Goal: Task Accomplishment & Management: Complete application form

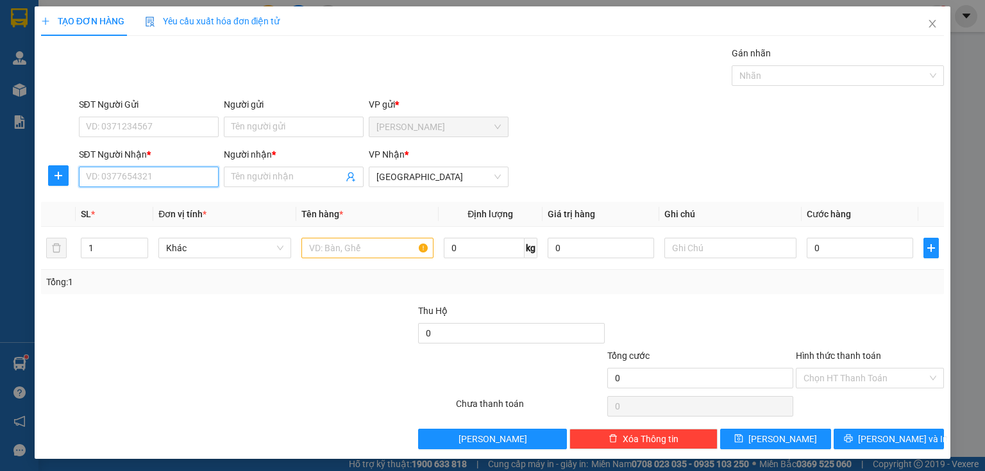
click at [105, 180] on input "SĐT Người Nhận *" at bounding box center [149, 177] width 140 height 21
click at [114, 199] on div "0835831837 - THƯ" at bounding box center [147, 202] width 123 height 14
type input "0835831837"
type input "THƯ"
type input "40.000"
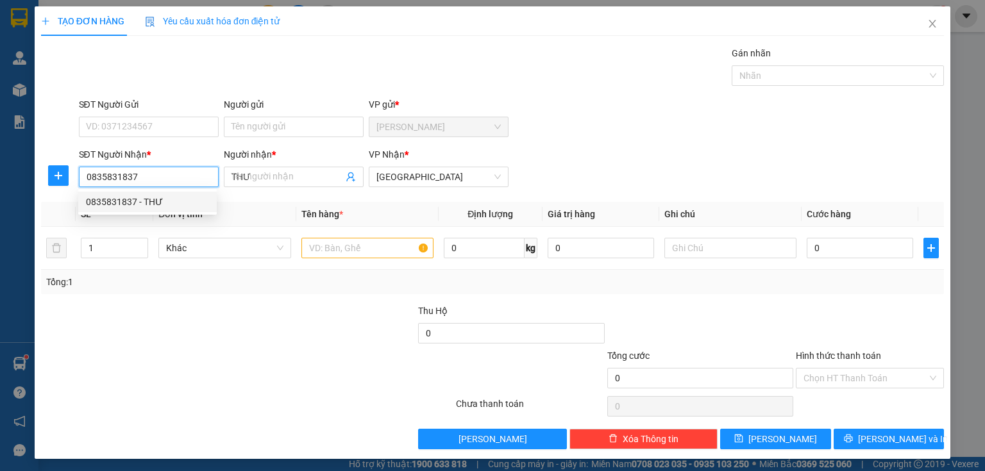
type input "40.000"
type input "0835831837"
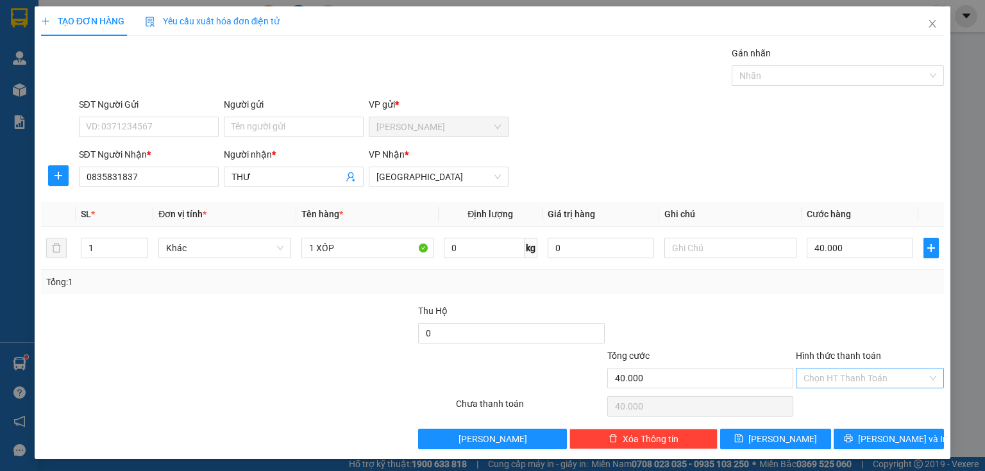
click at [826, 369] on input "Hình thức thanh toán" at bounding box center [866, 378] width 124 height 19
click at [826, 400] on div "Tại văn phòng" at bounding box center [863, 403] width 132 height 14
type input "0"
click at [847, 434] on button "[PERSON_NAME] và In" at bounding box center [889, 439] width 111 height 21
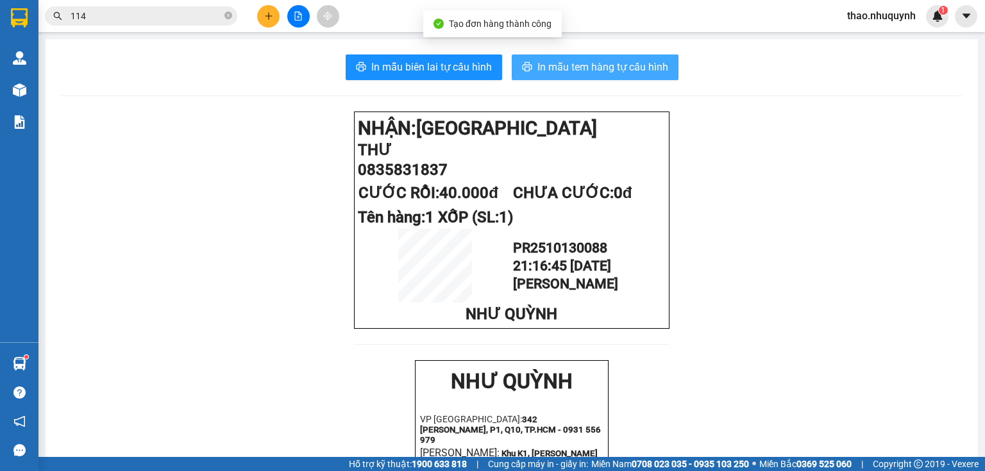
click at [584, 69] on span "In mẫu tem hàng tự cấu hình" at bounding box center [602, 67] width 131 height 16
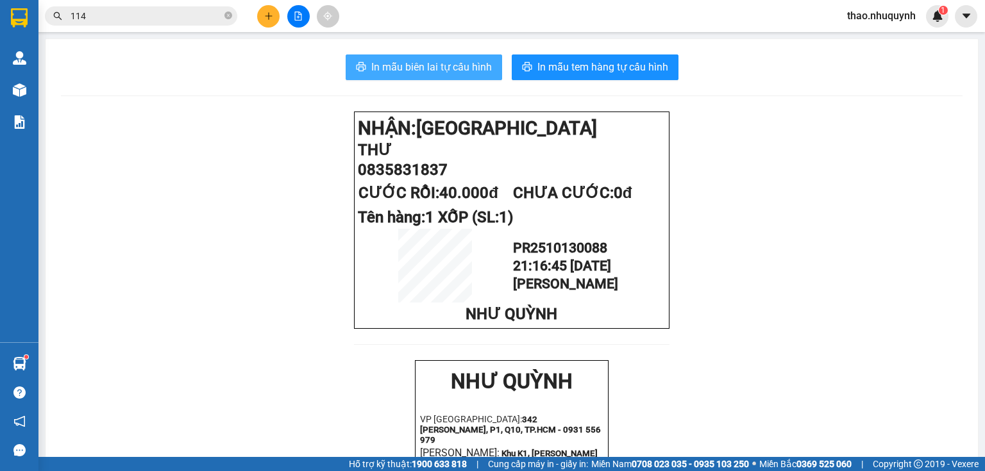
click at [437, 62] on span "In mẫu biên lai tự cấu hình" at bounding box center [431, 67] width 121 height 16
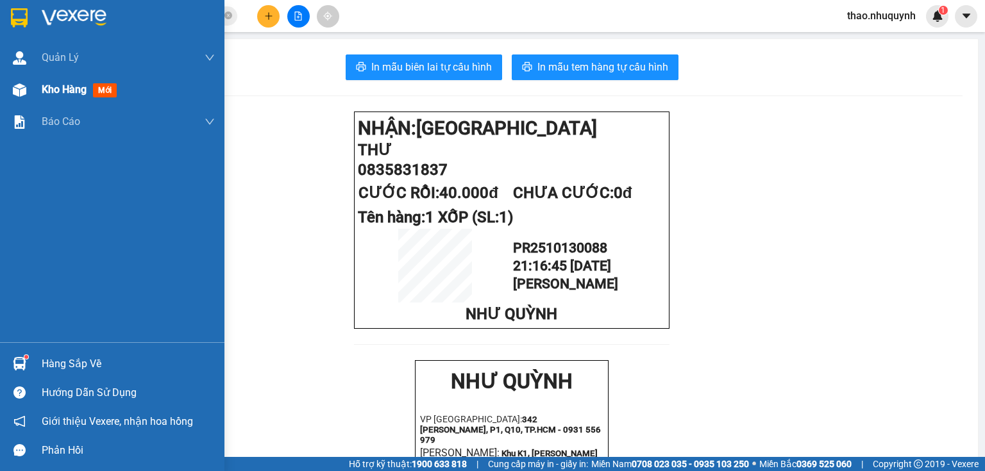
click at [53, 90] on span "Kho hàng" at bounding box center [64, 89] width 45 height 12
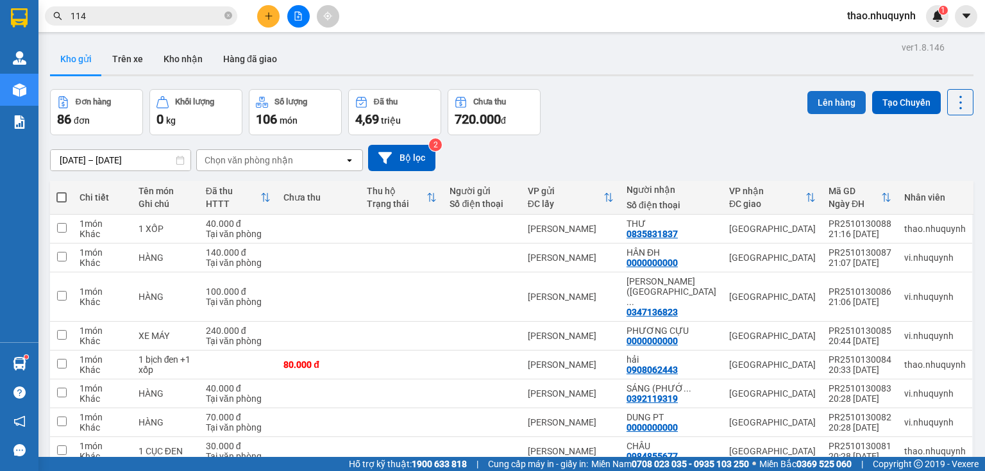
click at [818, 98] on button "Lên hàng" at bounding box center [836, 102] width 58 height 23
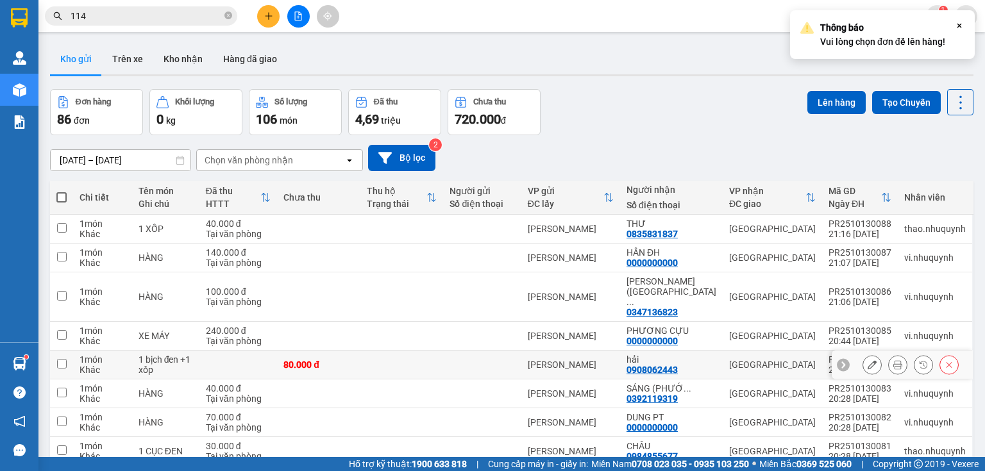
scroll to position [96, 0]
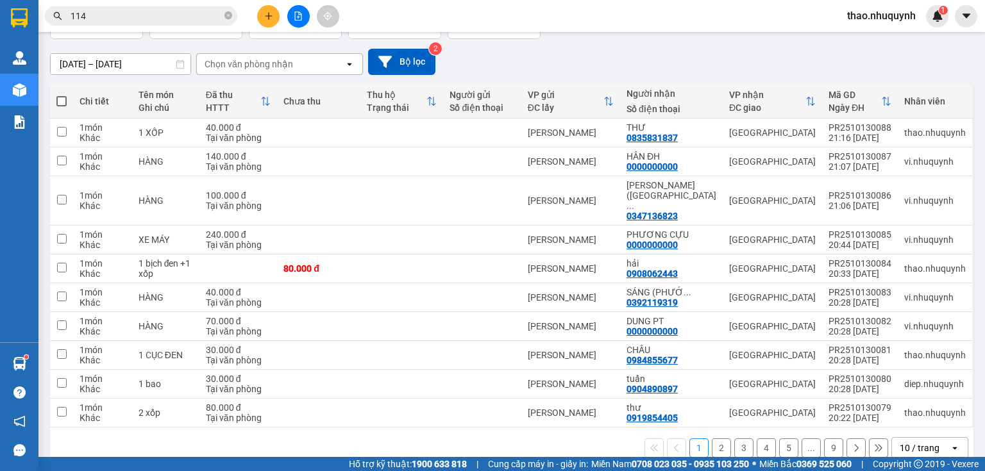
click at [900, 442] on div "10 / trang" at bounding box center [920, 448] width 40 height 13
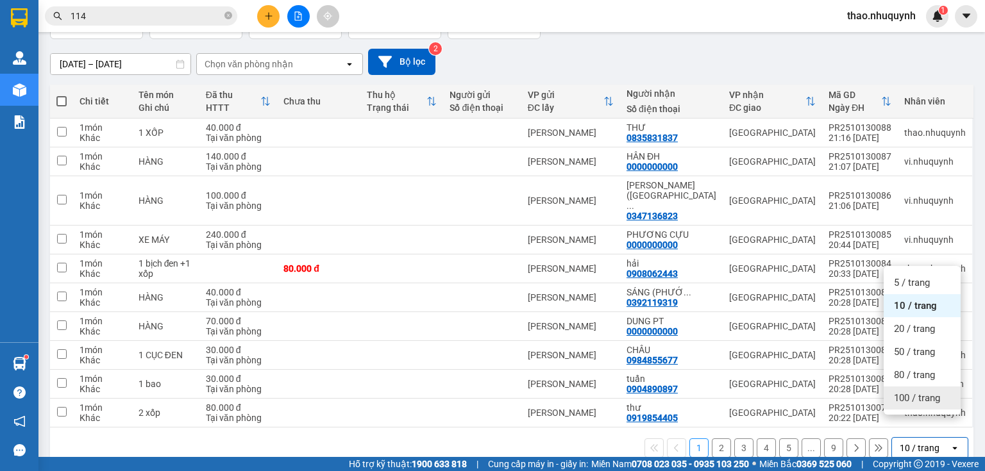
click at [902, 399] on span "100 / trang" at bounding box center [917, 398] width 46 height 13
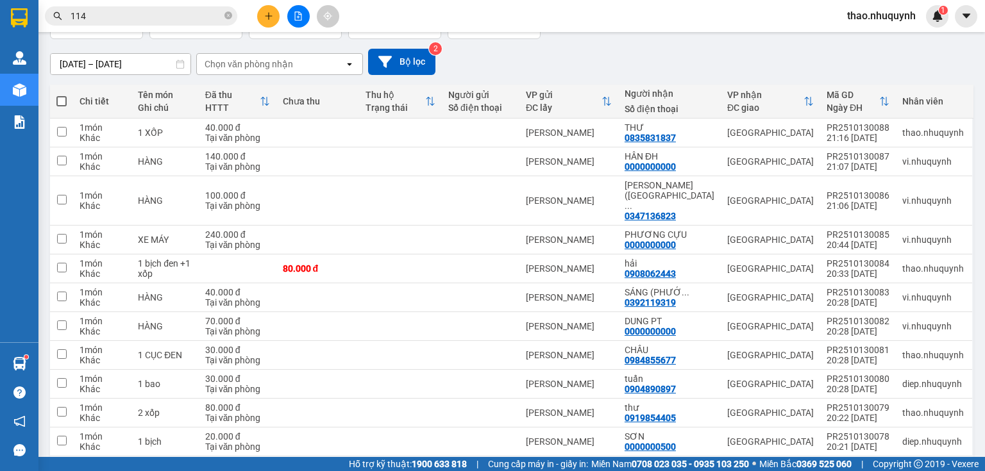
click at [65, 99] on span at bounding box center [61, 101] width 10 height 10
click at [62, 95] on input "checkbox" at bounding box center [62, 95] width 0 height 0
checkbox input "true"
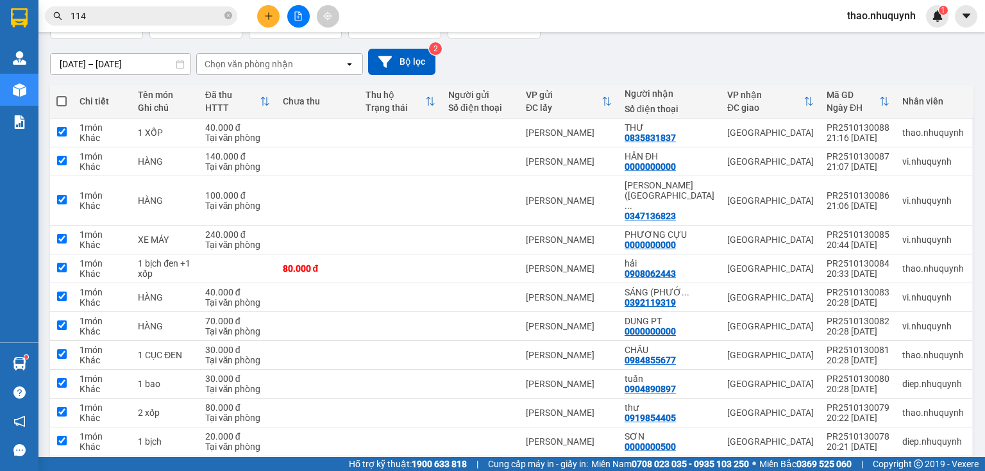
checkbox input "true"
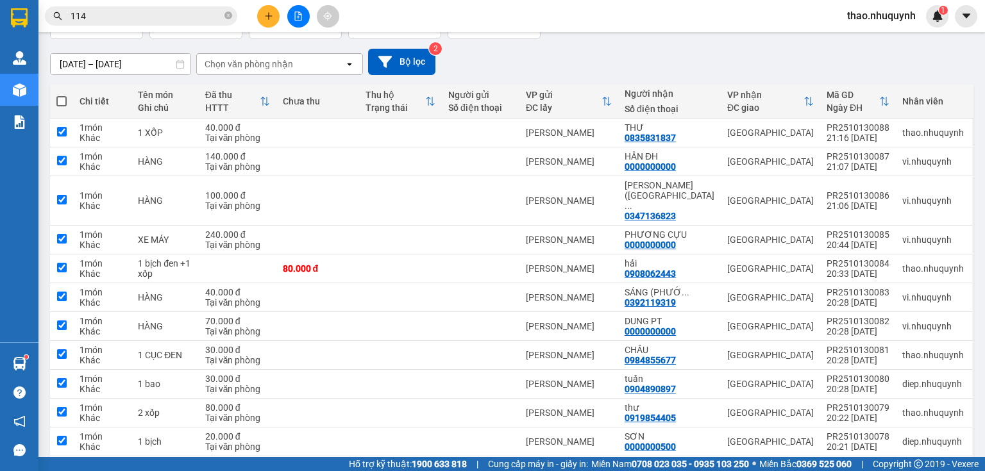
checkbox input "true"
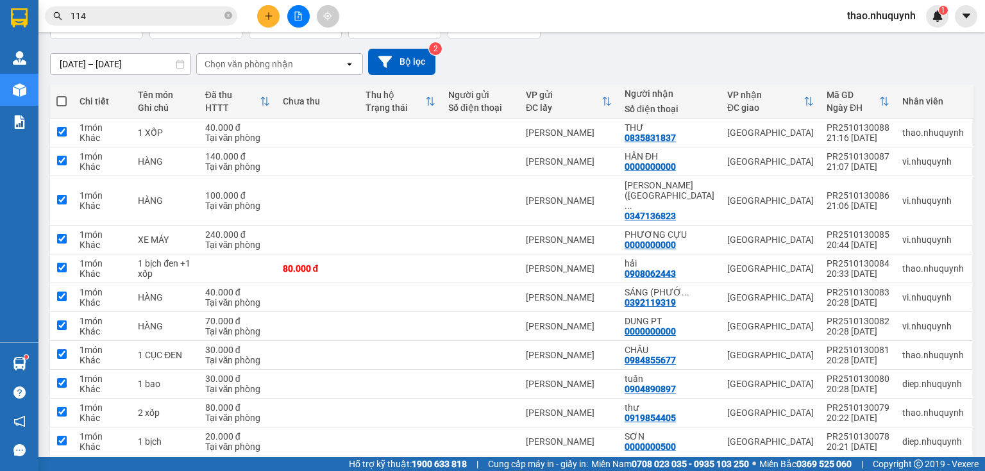
checkbox input "true"
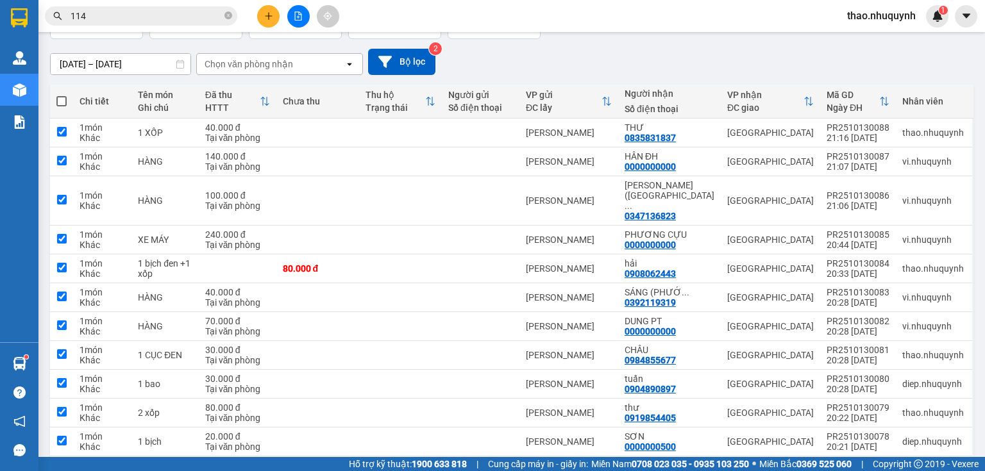
checkbox input "true"
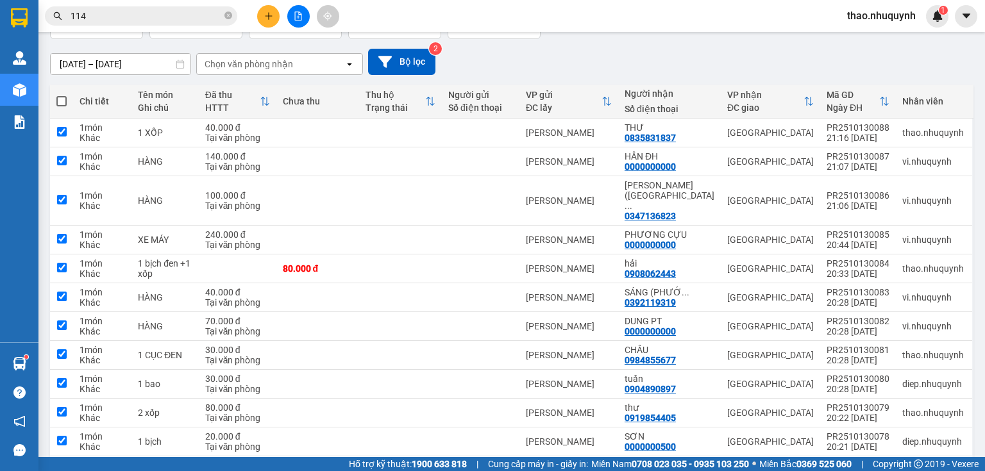
checkbox input "true"
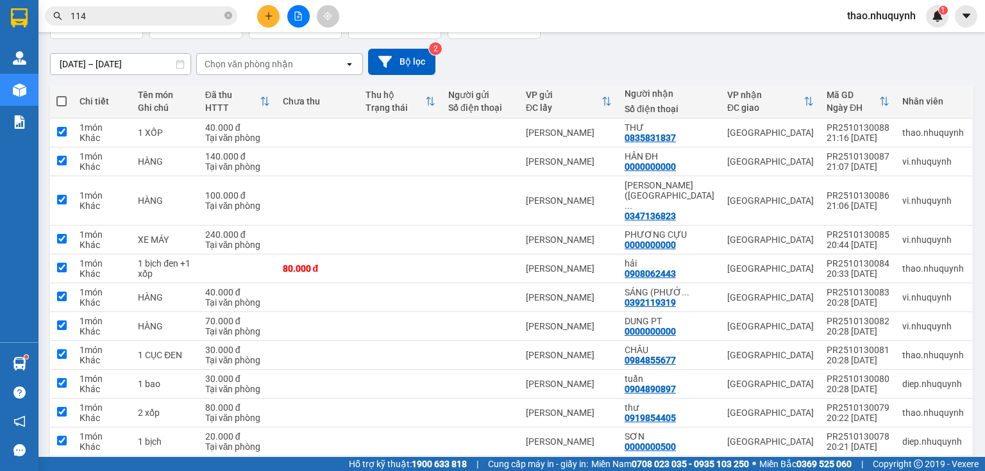
checkbox input "true"
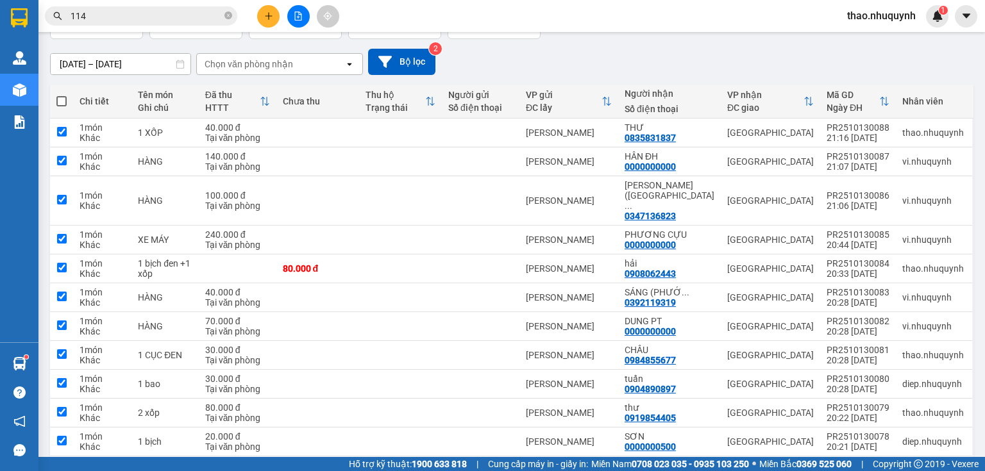
checkbox input "true"
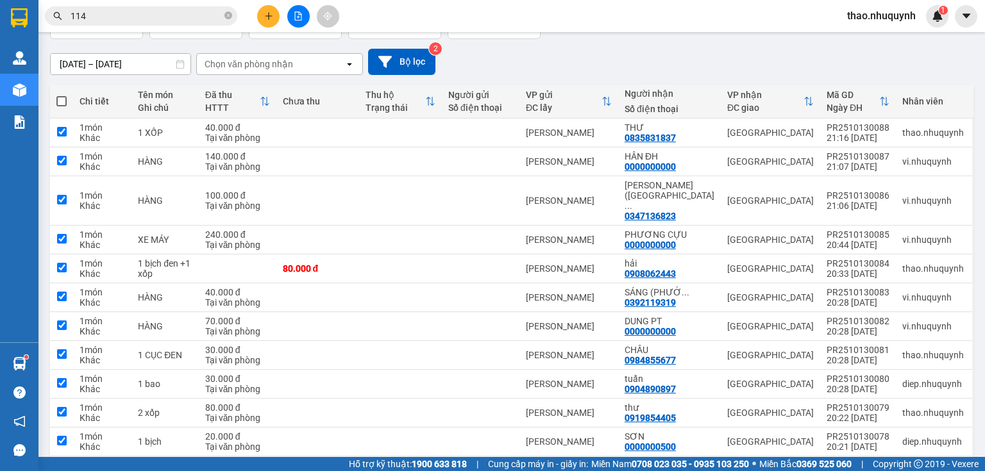
checkbox input "true"
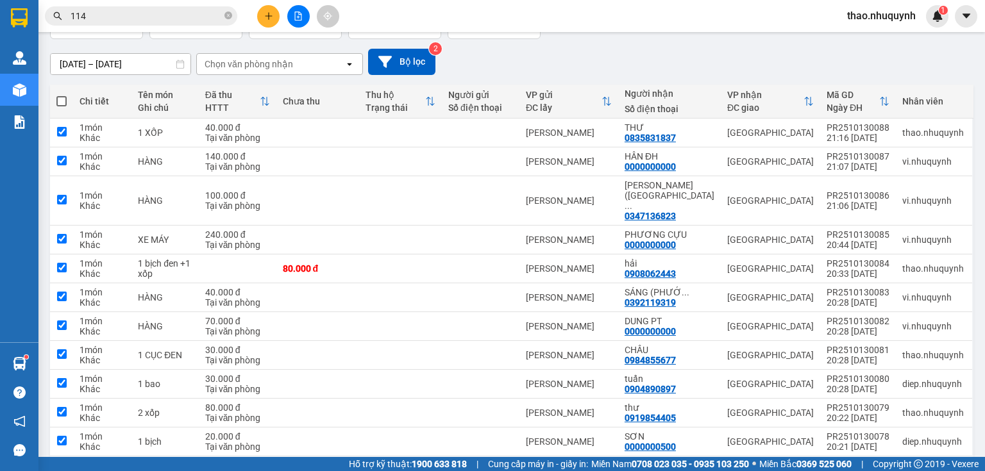
checkbox input "true"
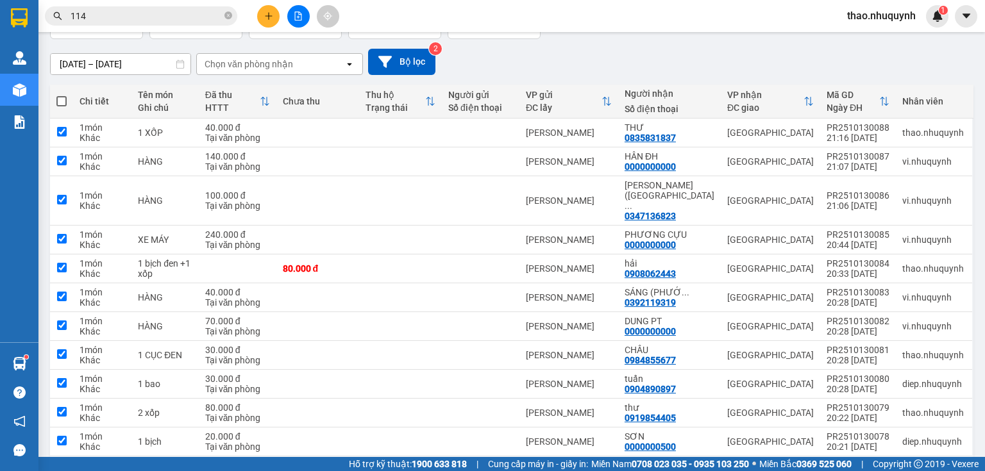
checkbox input "true"
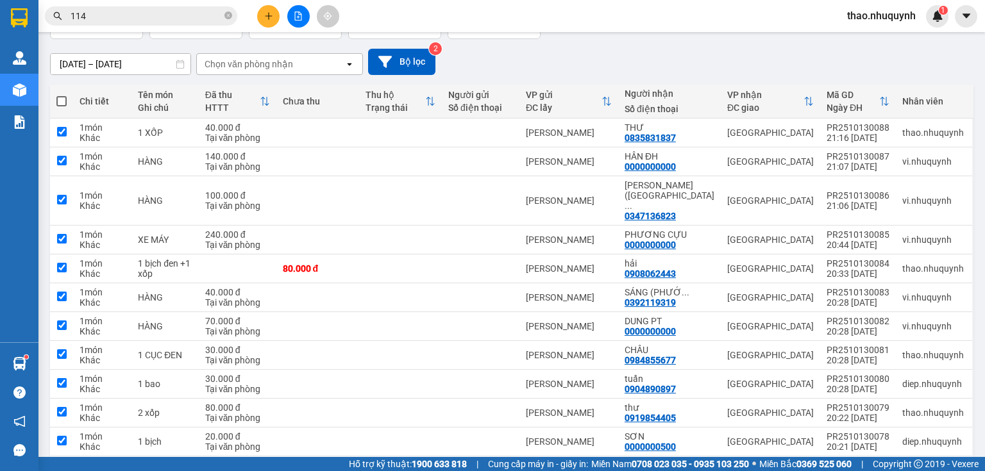
checkbox input "true"
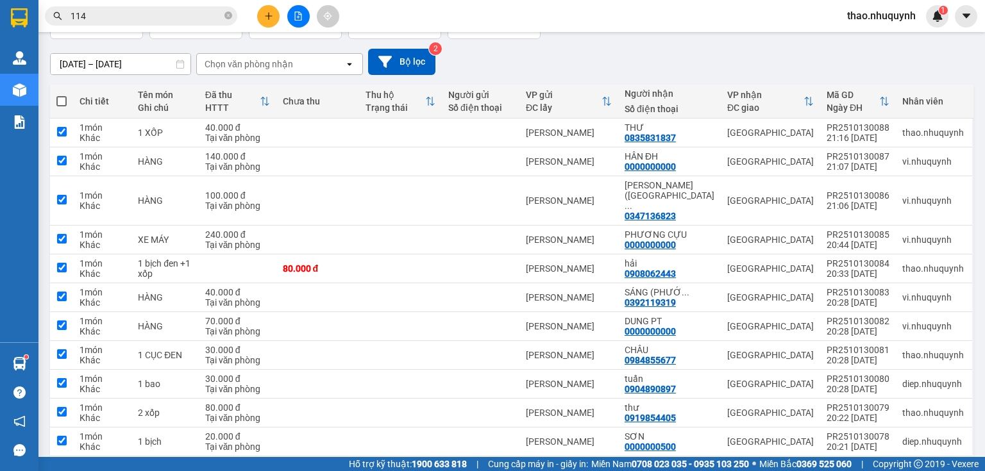
checkbox input "true"
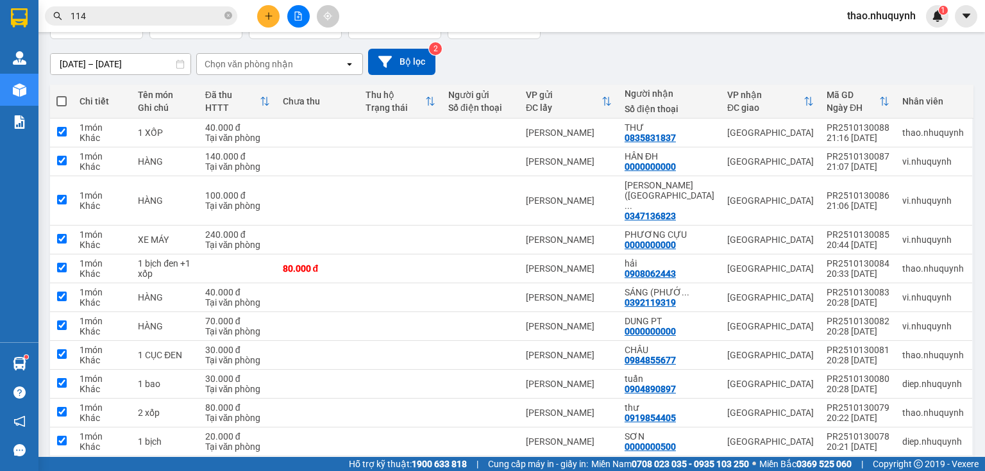
checkbox input "true"
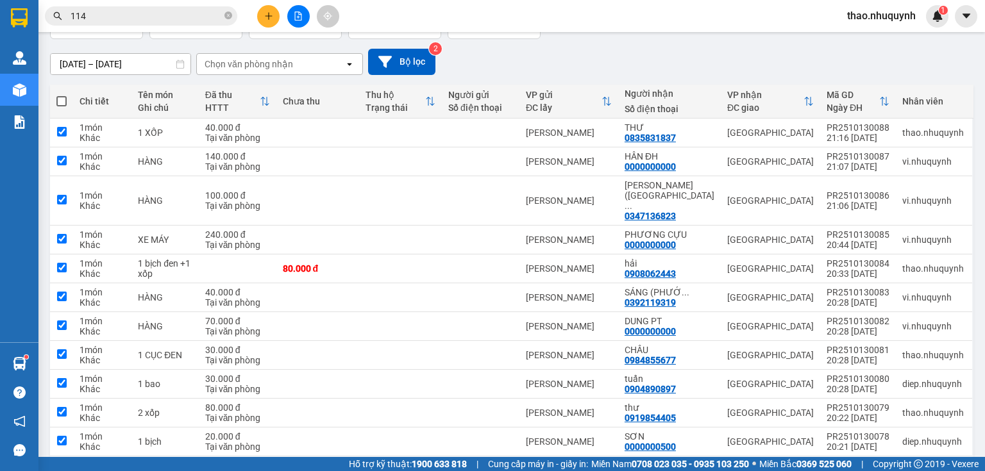
checkbox input "true"
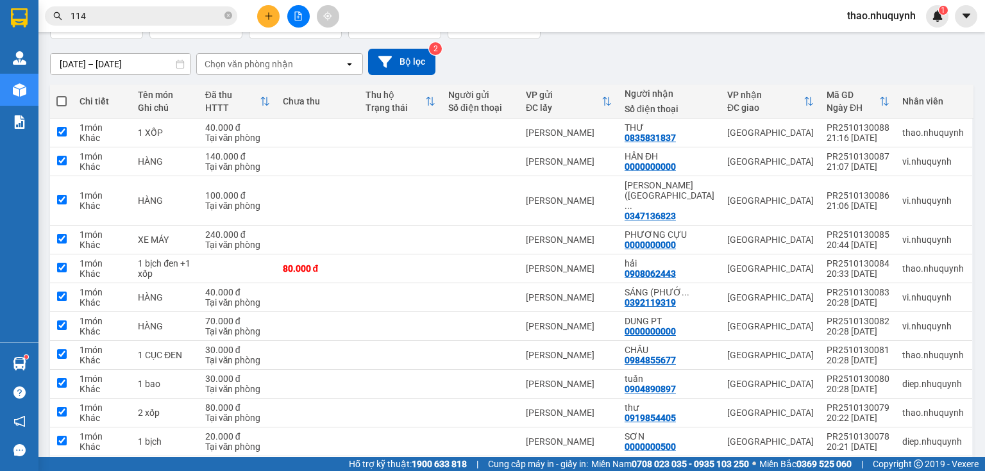
checkbox input "true"
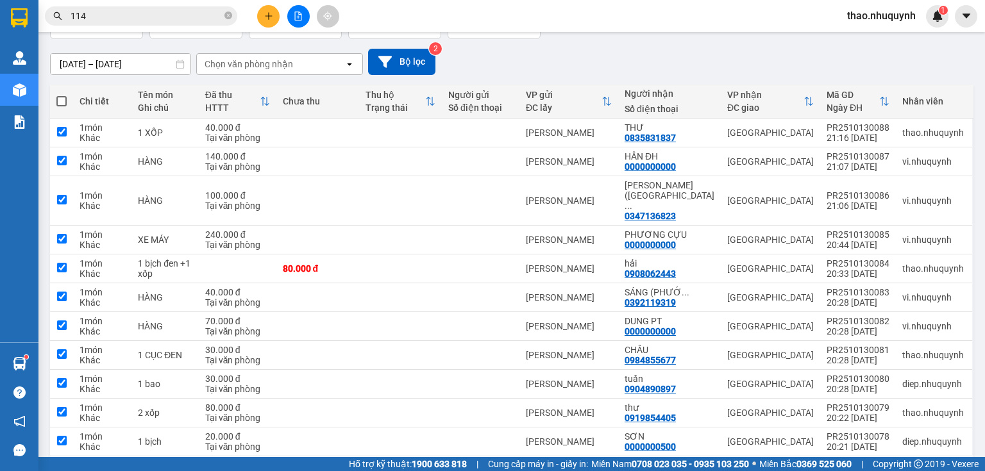
checkbox input "true"
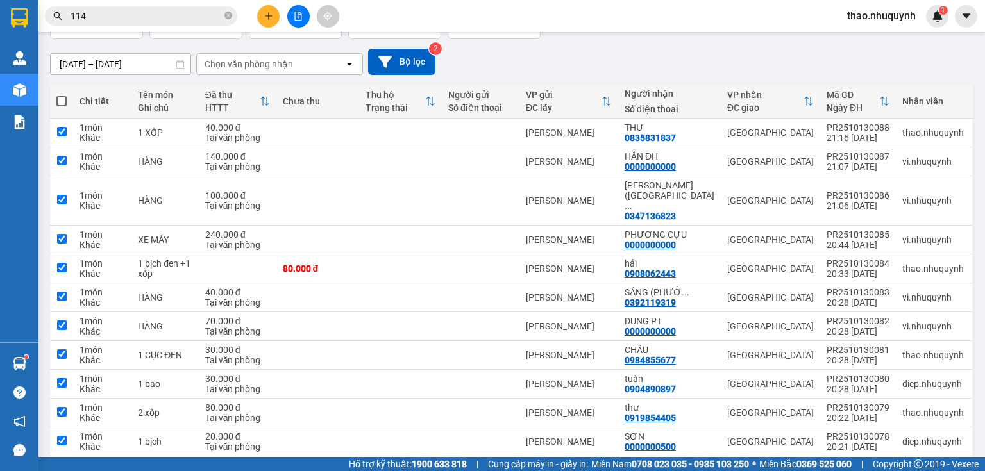
checkbox input "true"
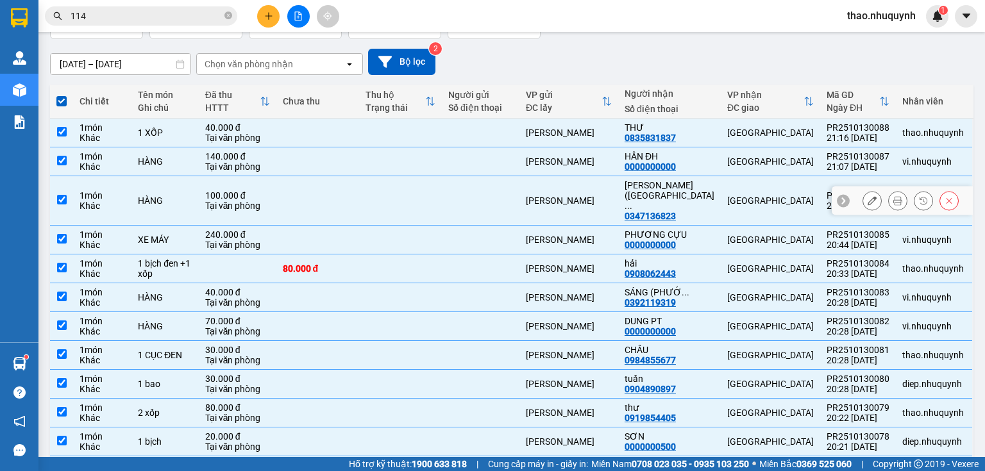
scroll to position [0, 0]
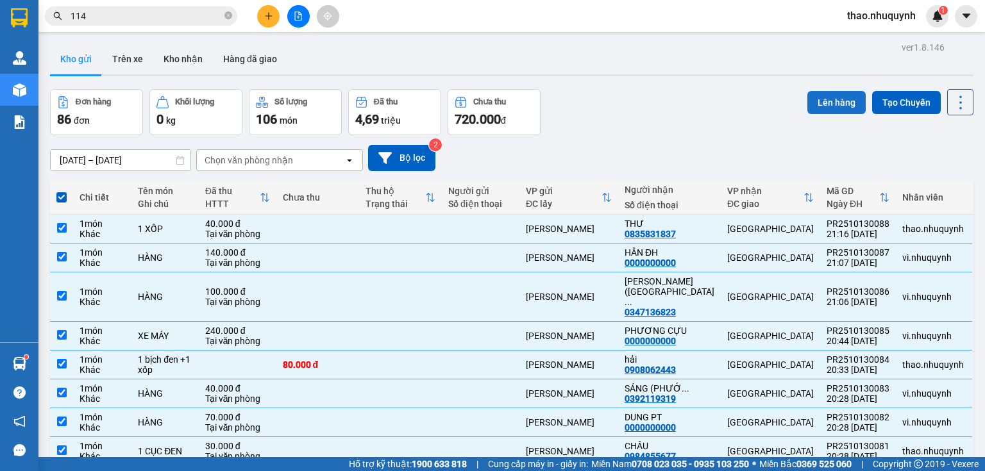
click at [822, 99] on button "Lên hàng" at bounding box center [836, 102] width 58 height 23
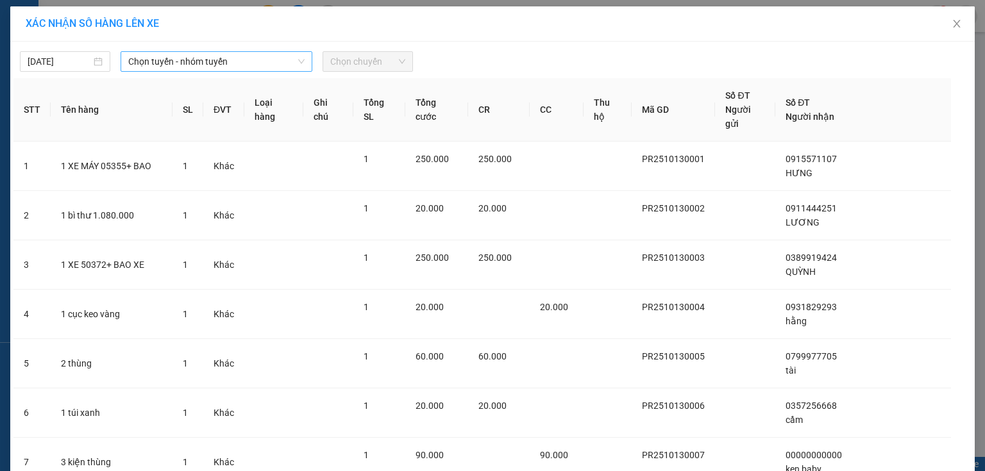
click at [171, 63] on span "Chọn tuyến - nhóm tuyến" at bounding box center [216, 61] width 176 height 19
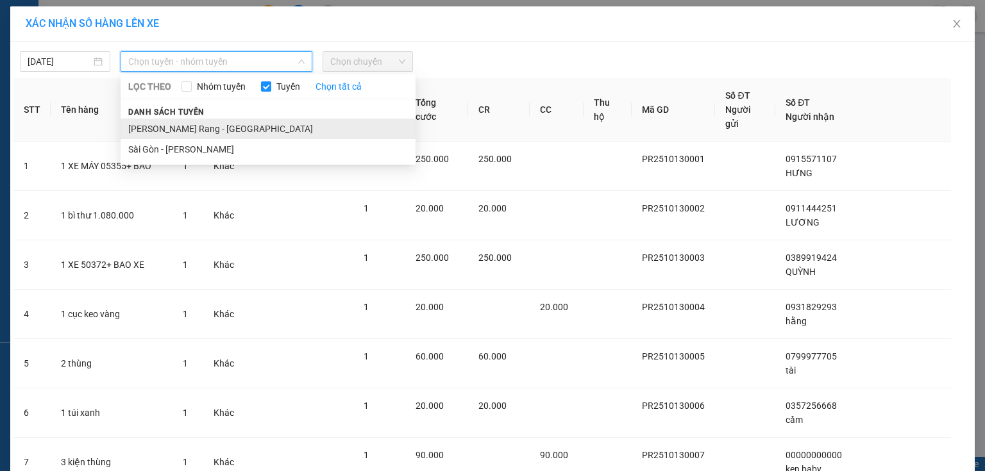
click at [162, 128] on li "[PERSON_NAME] Rang - [GEOGRAPHIC_DATA]" at bounding box center [268, 129] width 295 height 21
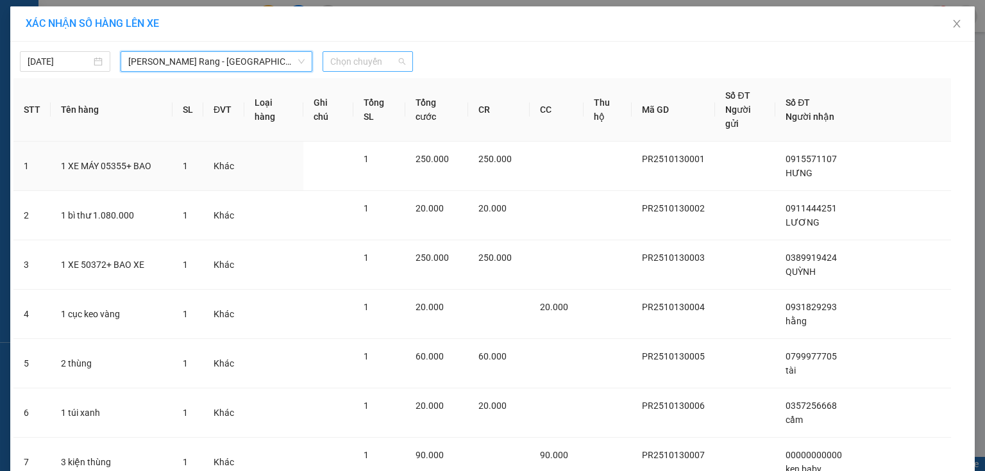
click at [353, 60] on span "Chọn chuyến" at bounding box center [367, 61] width 75 height 19
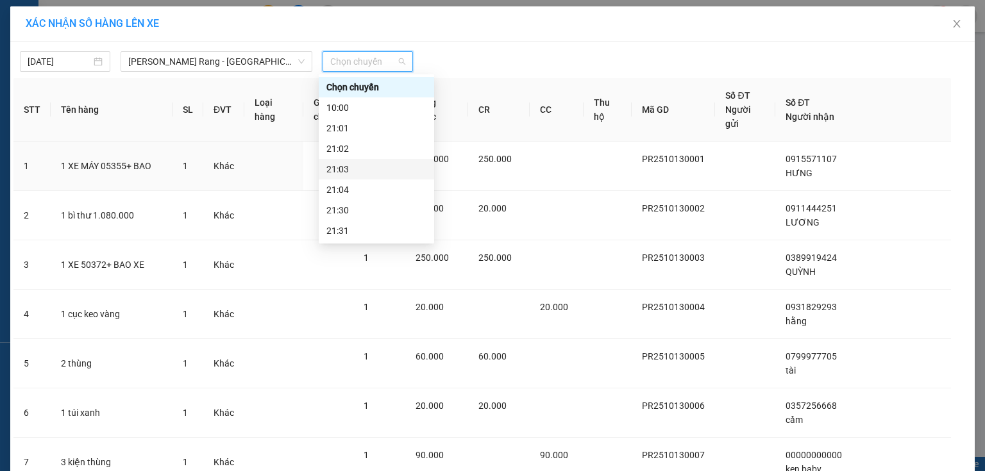
scroll to position [51, 0]
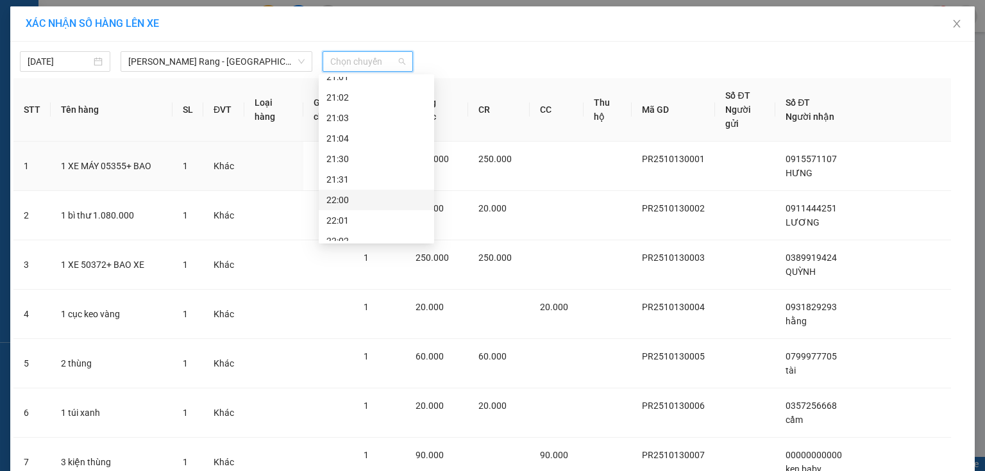
click at [343, 203] on div "22:00" at bounding box center [376, 200] width 100 height 14
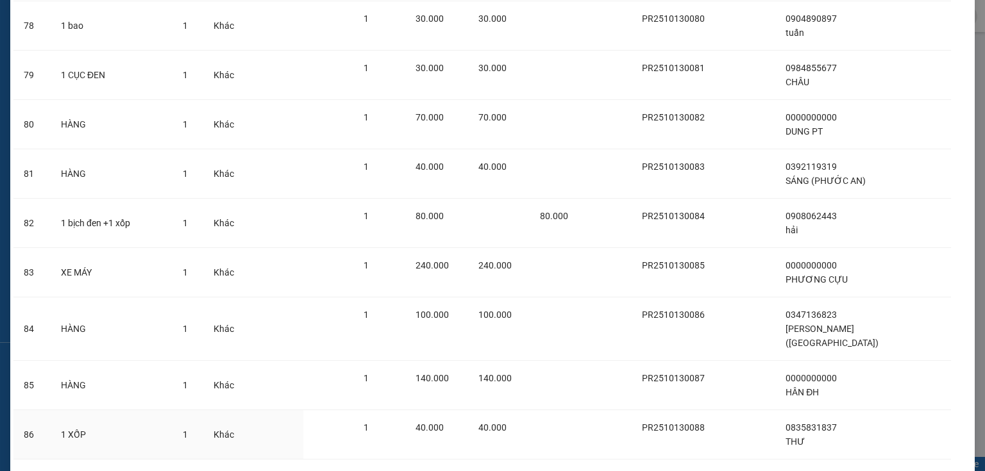
scroll to position [3993, 0]
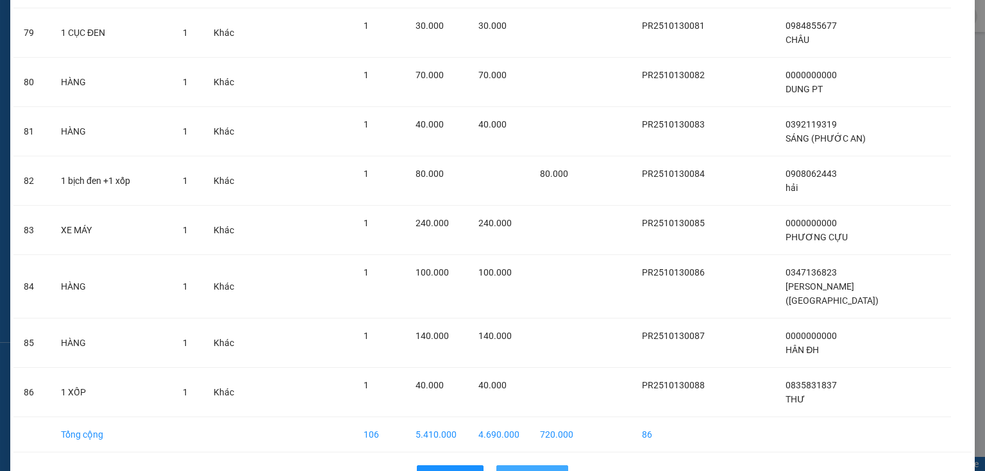
click at [537, 469] on span "Lên hàng" at bounding box center [539, 476] width 37 height 14
